Goal: Information Seeking & Learning: Learn about a topic

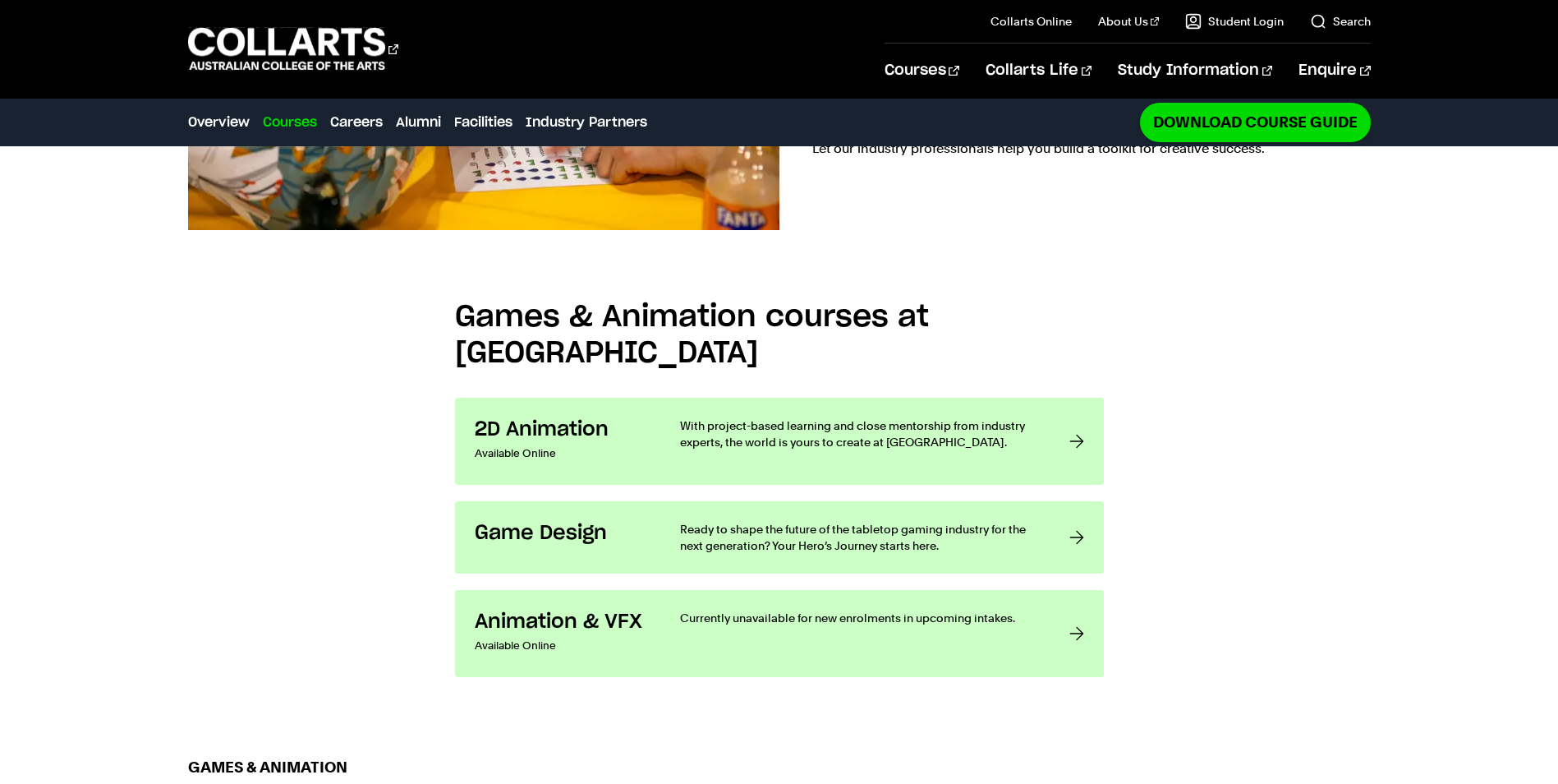
scroll to position [1232, 0]
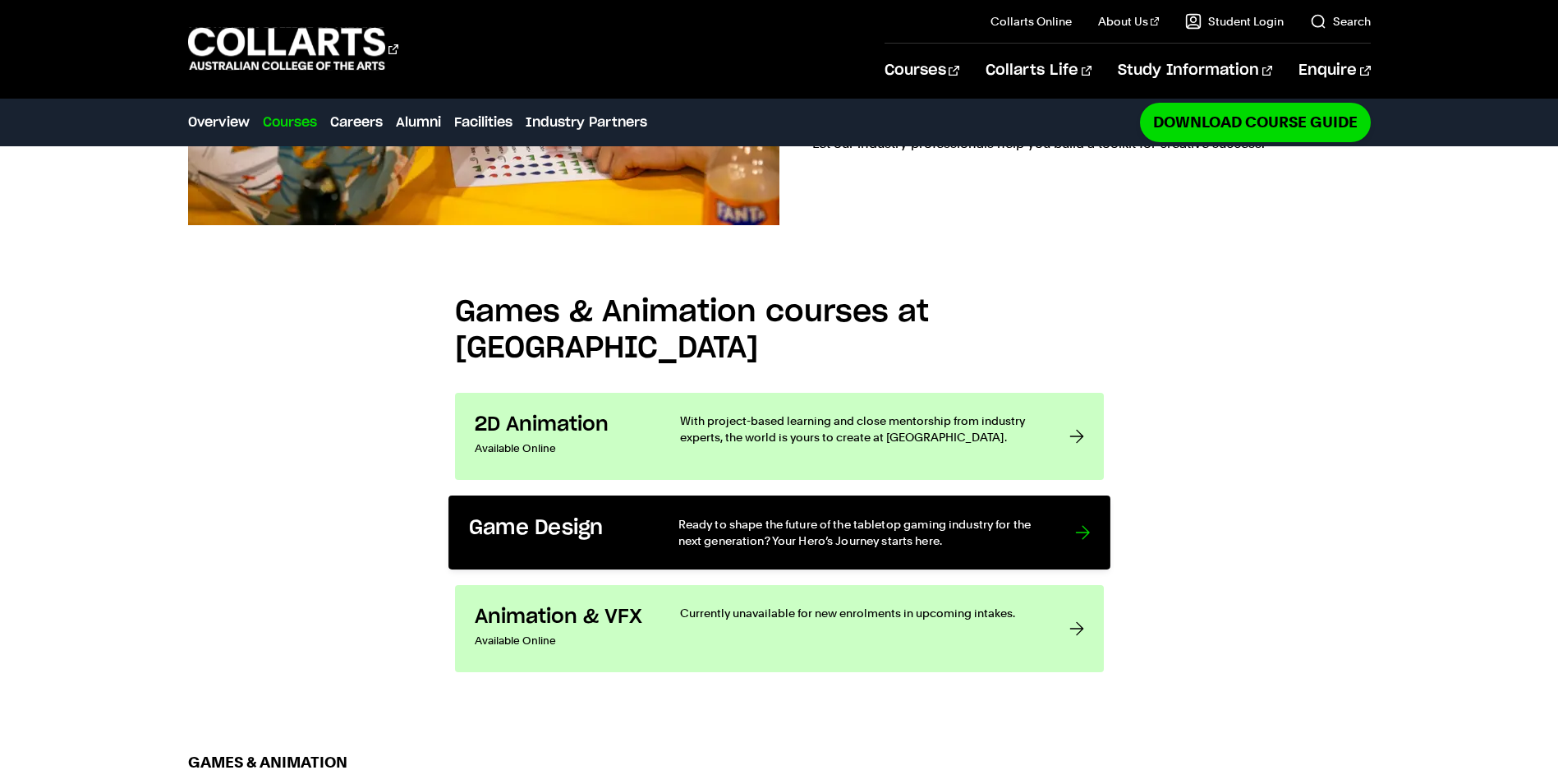
click at [1060, 495] on link "Game Design Ready to shape the future of the tabletop gaming industry for the n…" at bounding box center [779, 531] width 662 height 74
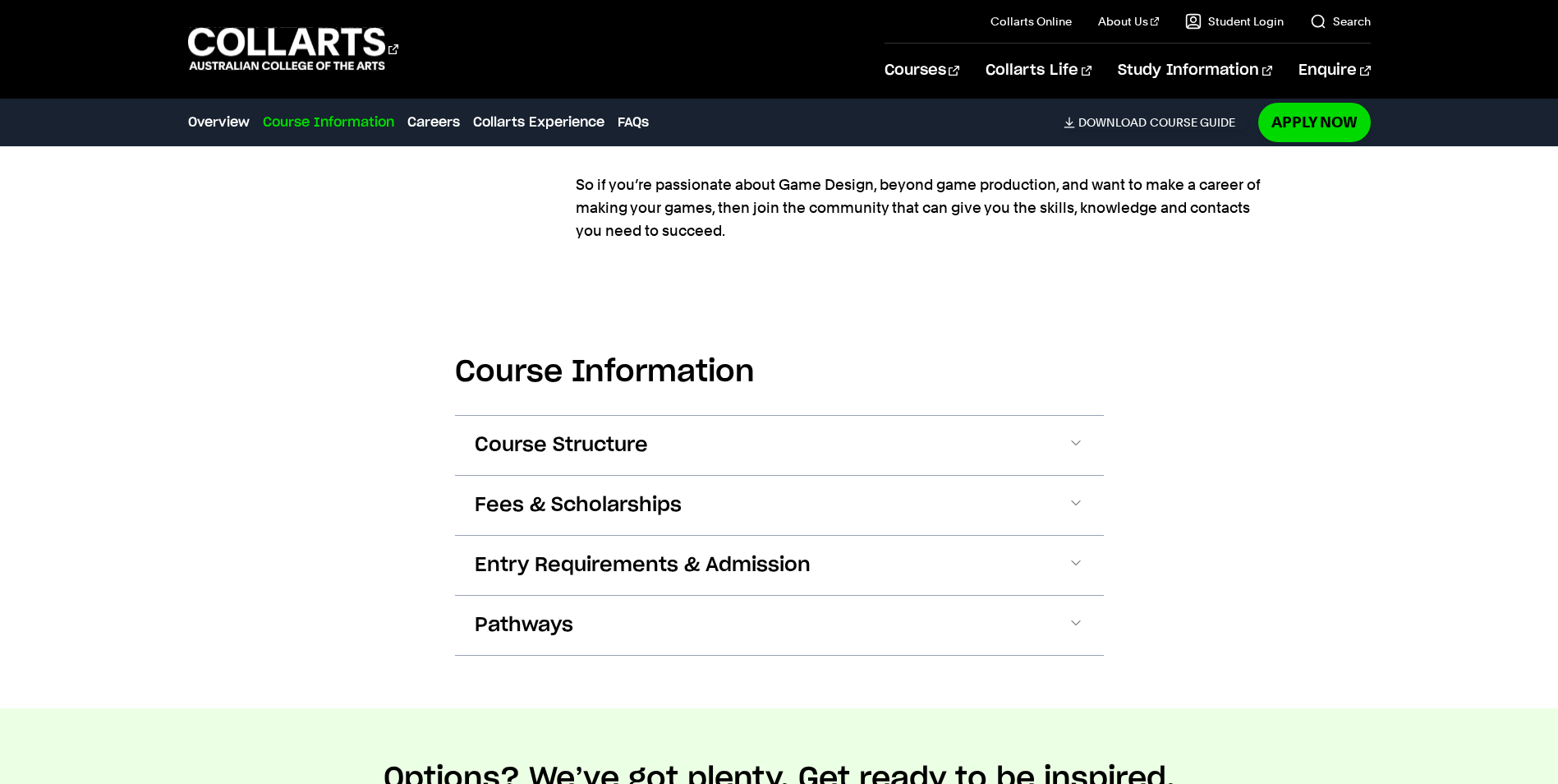
scroll to position [1972, 0]
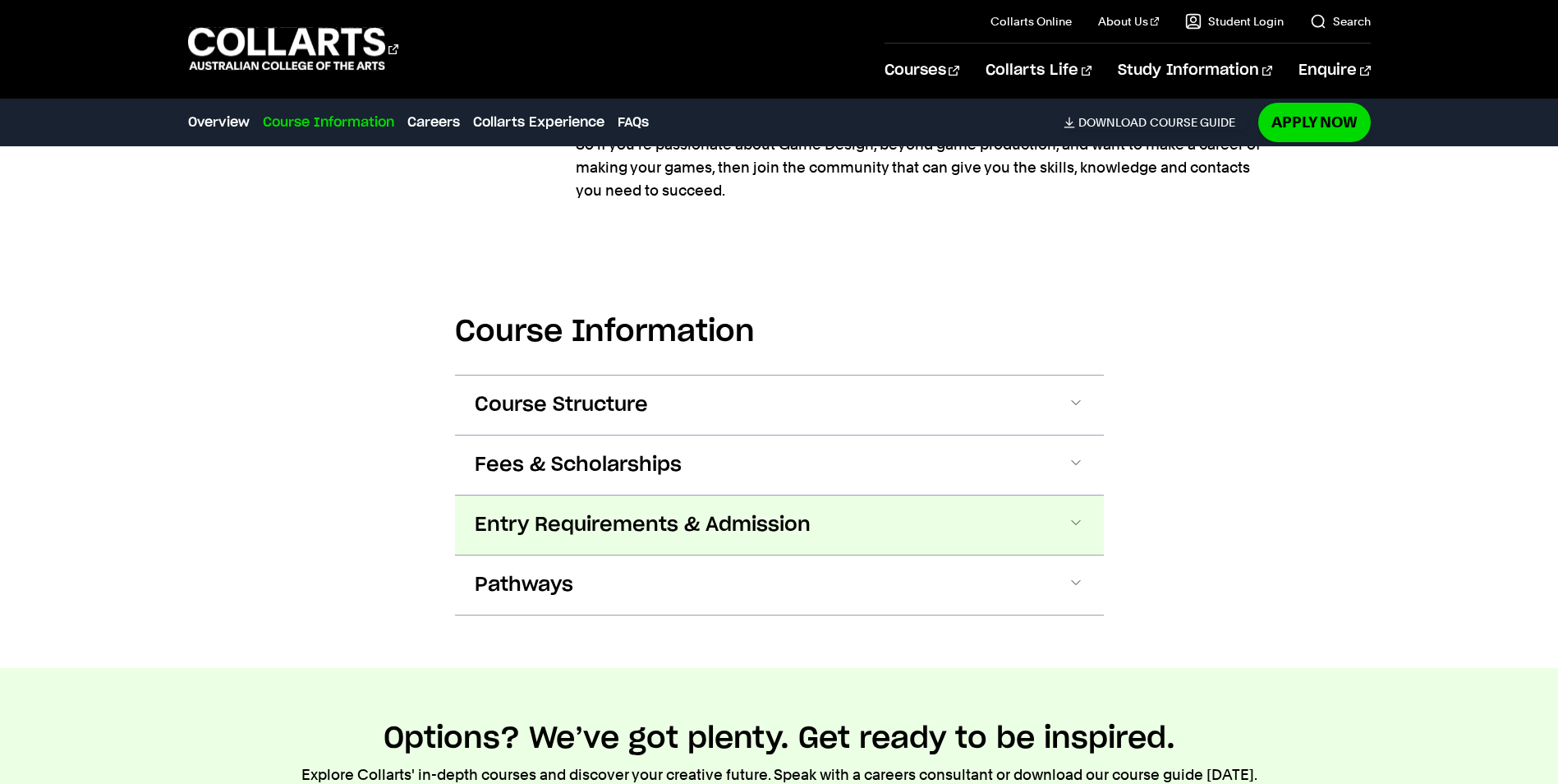
click at [738, 521] on span "Entry Requirements & Admission" at bounding box center [642, 525] width 336 height 26
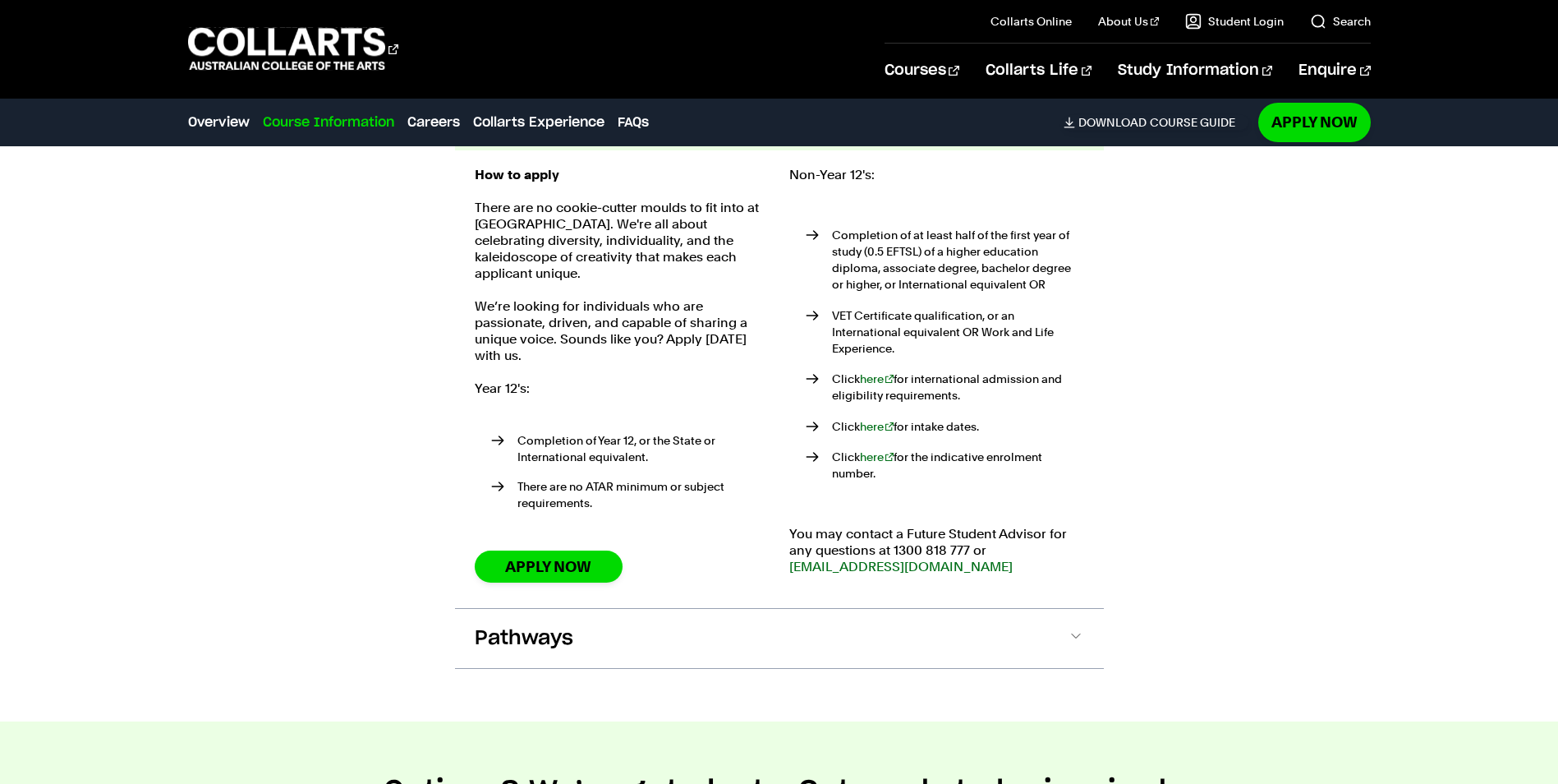
scroll to position [2400, 0]
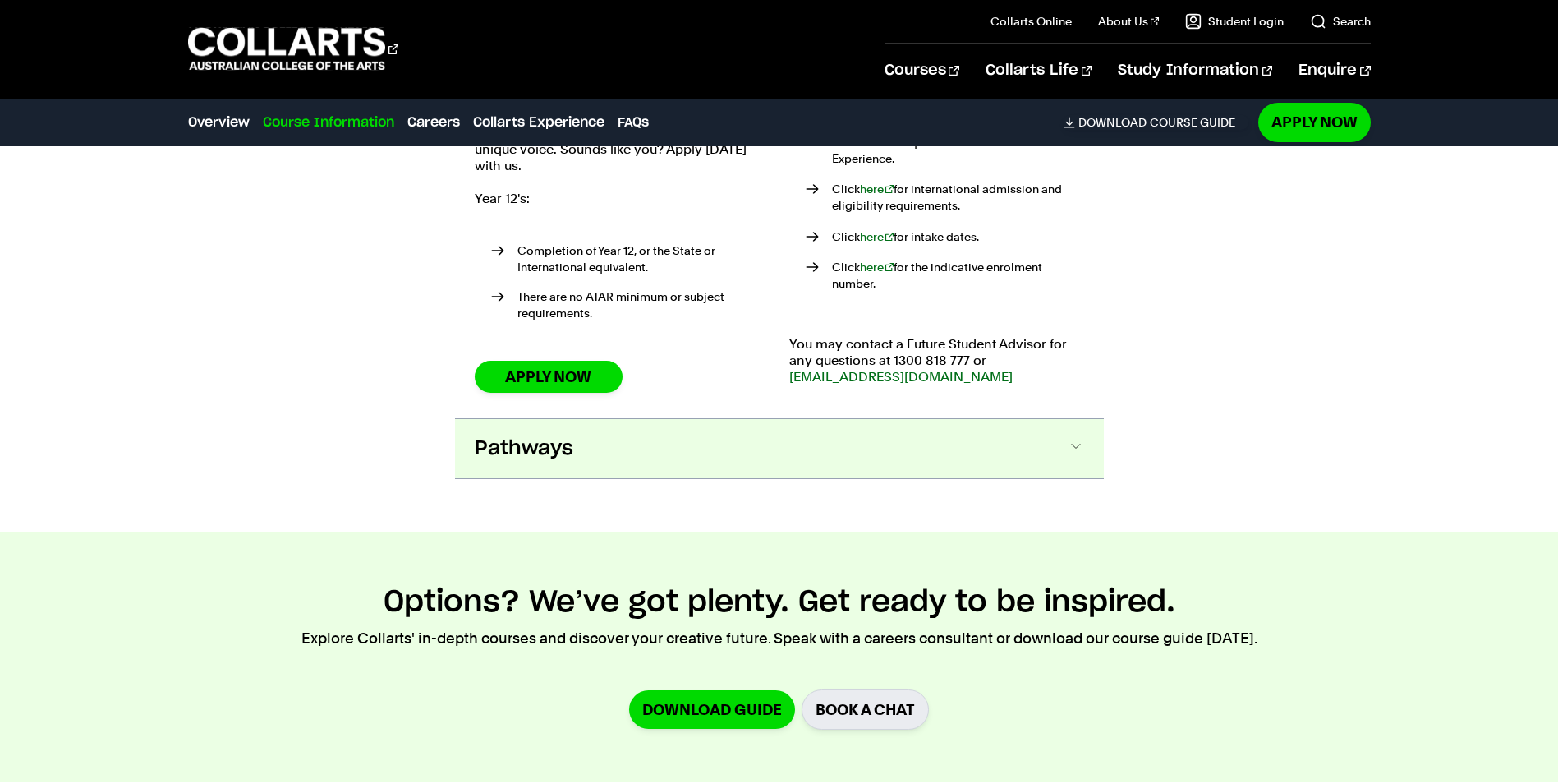
click at [591, 424] on button "Pathways" at bounding box center [779, 447] width 649 height 59
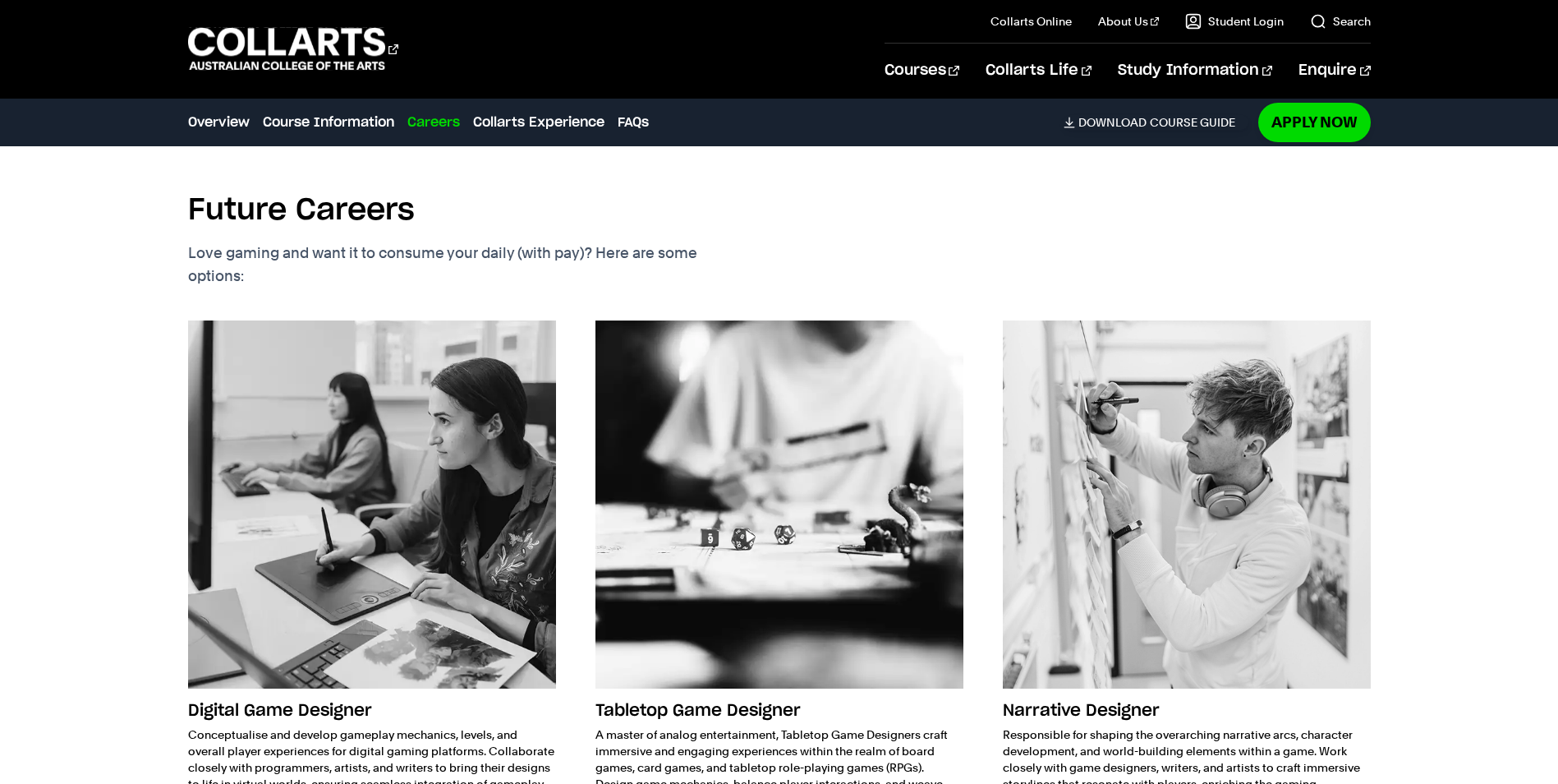
scroll to position [3887, 0]
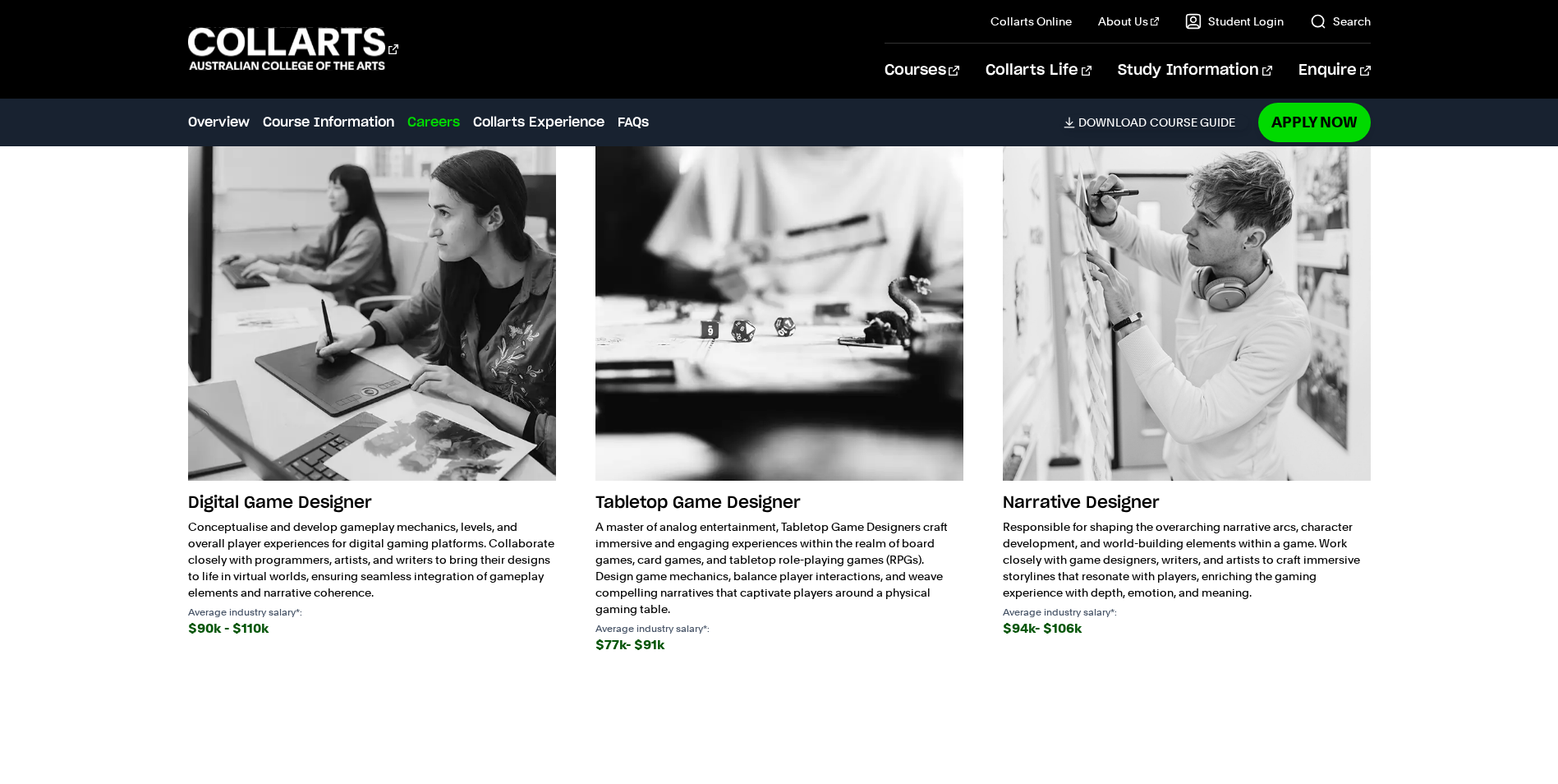
click at [60, 422] on div "Future Careers Love gaming and want it to consume your daily (with pay)? Here a…" at bounding box center [779, 340] width 1447 height 830
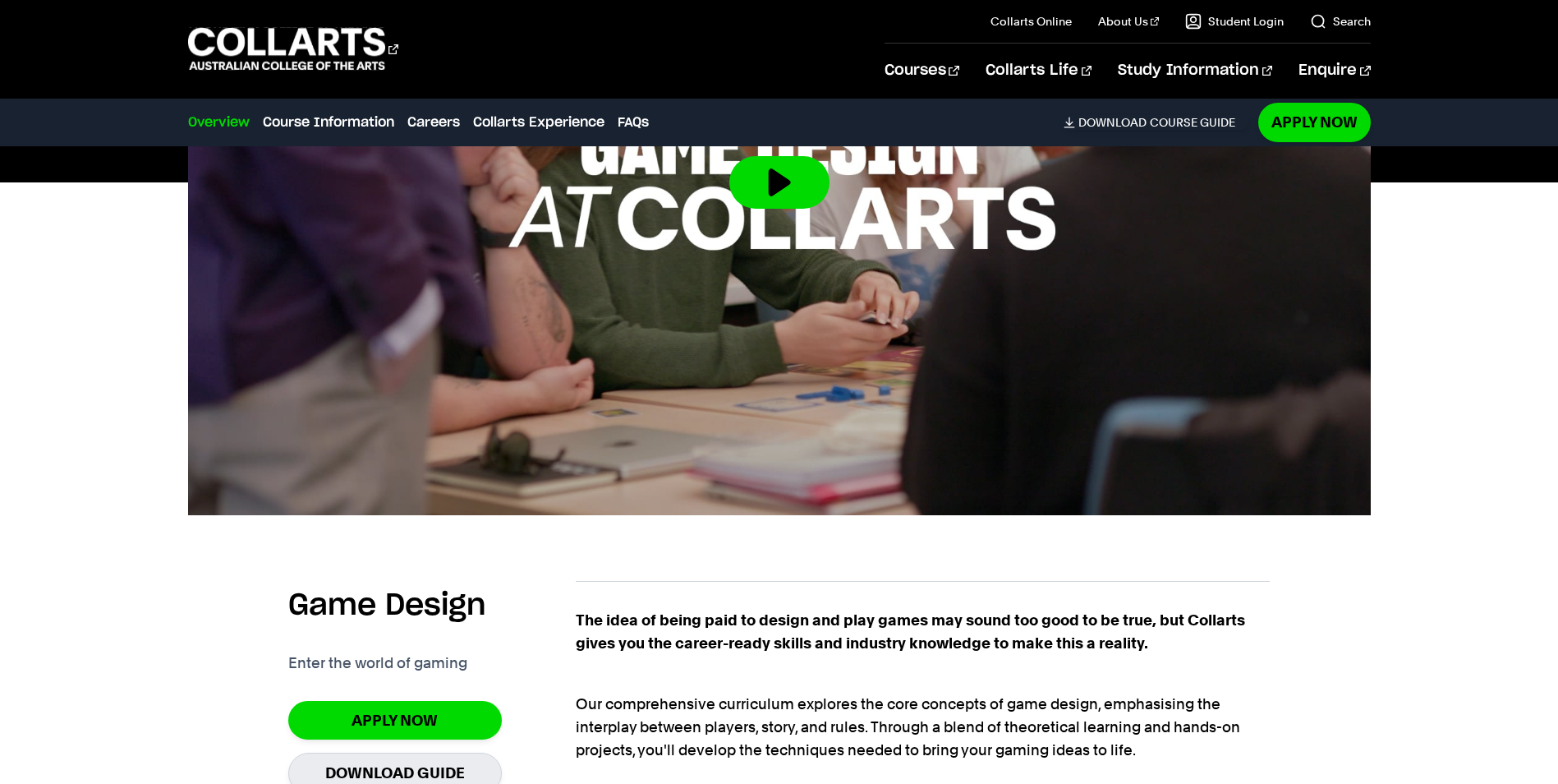
scroll to position [684, 0]
